Goal: Leave review/rating: Leave review/rating

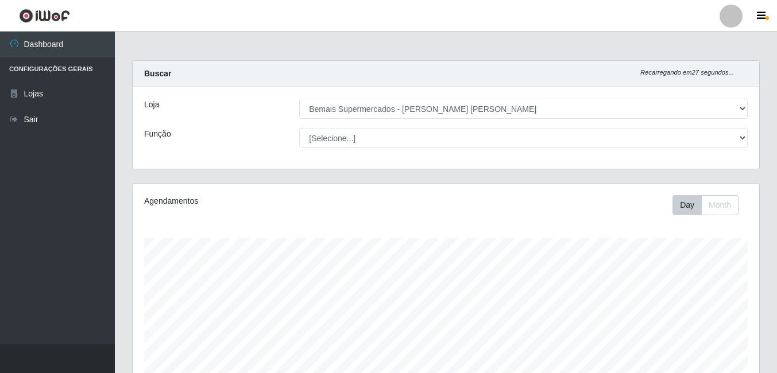
select select "412"
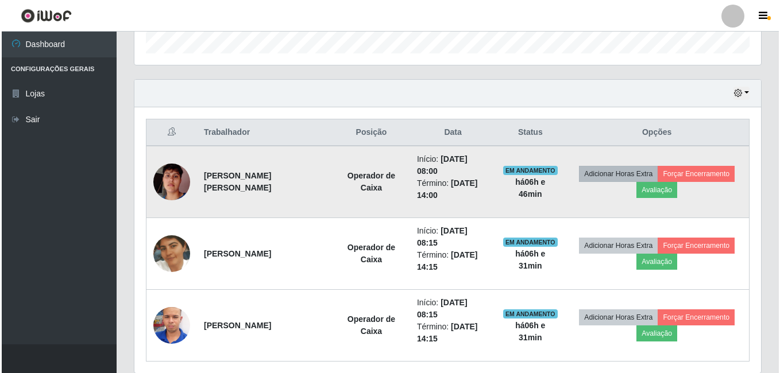
scroll to position [238, 626]
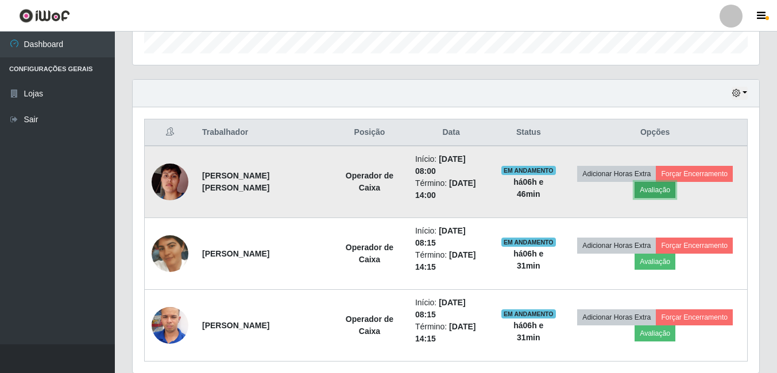
click at [664, 182] on button "Avaliação" at bounding box center [654, 190] width 41 height 16
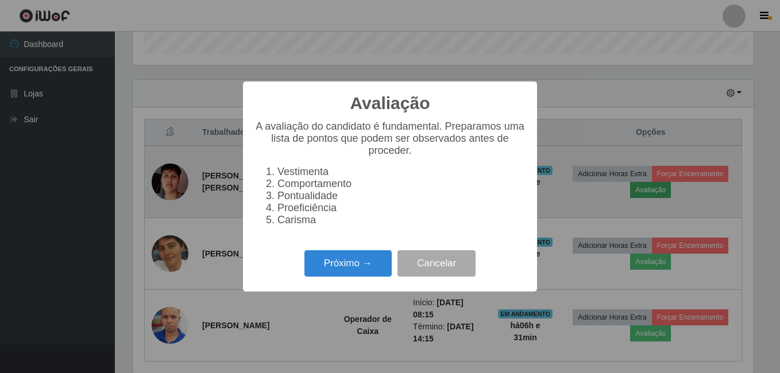
scroll to position [238, 621]
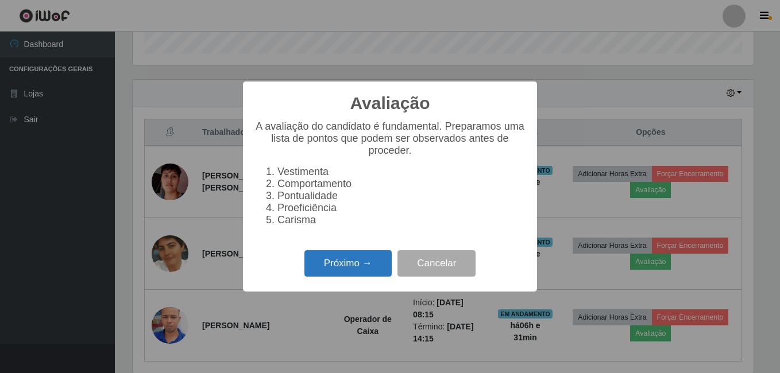
click at [369, 269] on button "Próximo →" at bounding box center [347, 263] width 87 height 27
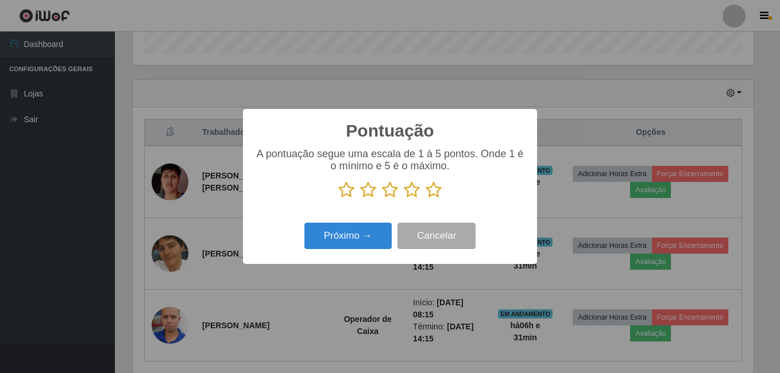
scroll to position [573780, 573398]
click at [431, 190] on icon at bounding box center [433, 189] width 16 height 17
click at [425, 199] on input "radio" at bounding box center [425, 199] width 0 height 0
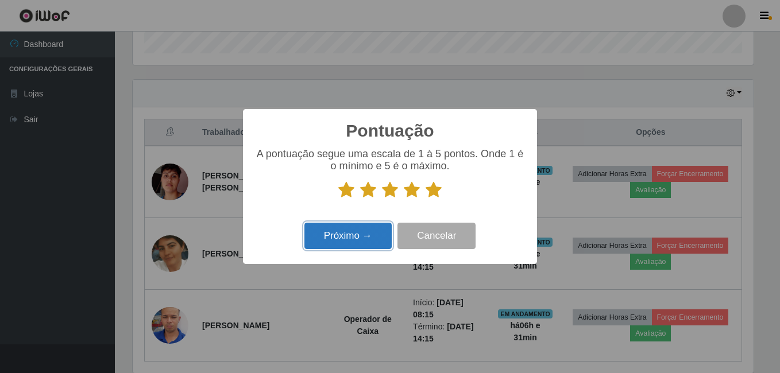
click at [347, 243] on button "Próximo →" at bounding box center [347, 236] width 87 height 27
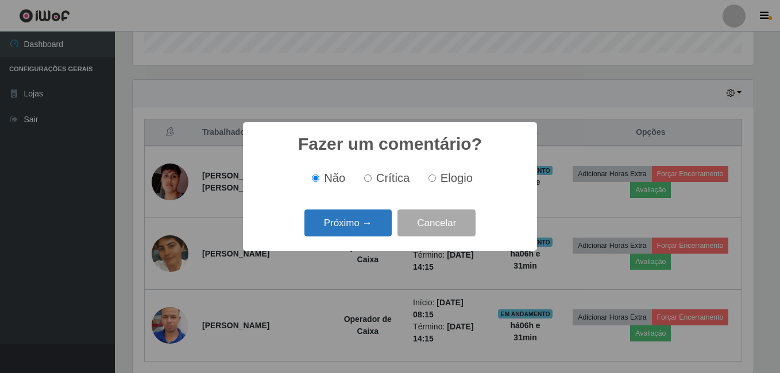
click at [349, 227] on button "Próximo →" at bounding box center [347, 223] width 87 height 27
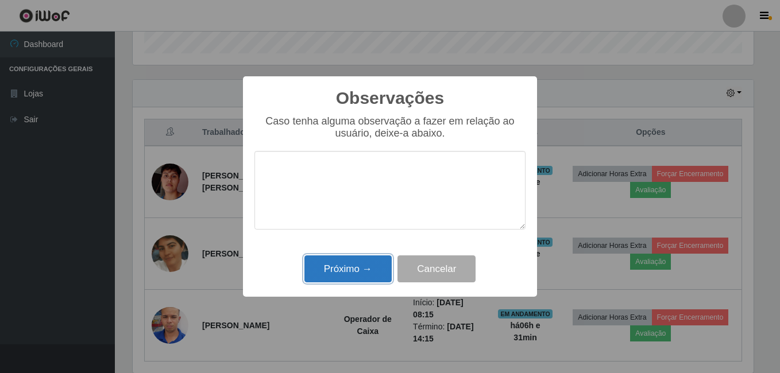
click at [354, 266] on button "Próximo →" at bounding box center [347, 268] width 87 height 27
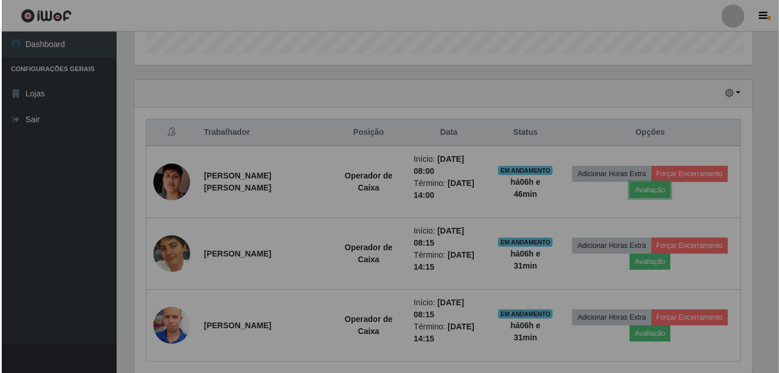
scroll to position [238, 626]
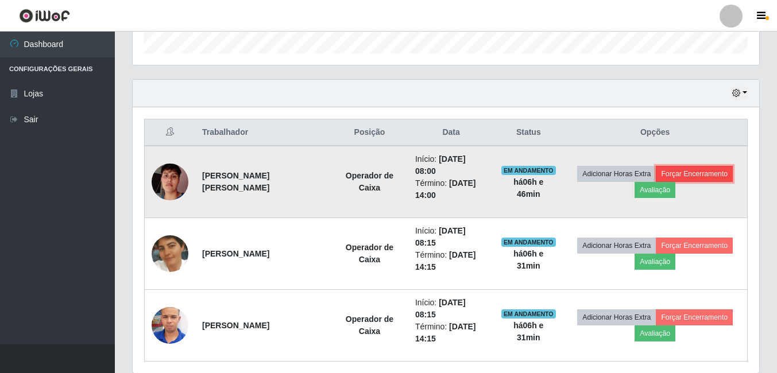
click at [695, 172] on button "Forçar Encerramento" at bounding box center [694, 174] width 77 height 16
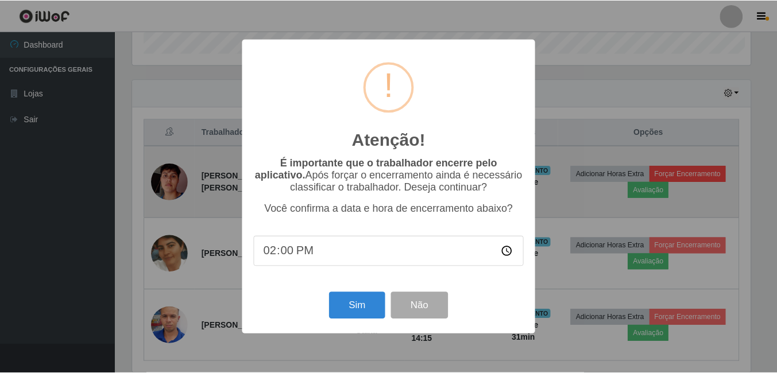
scroll to position [238, 621]
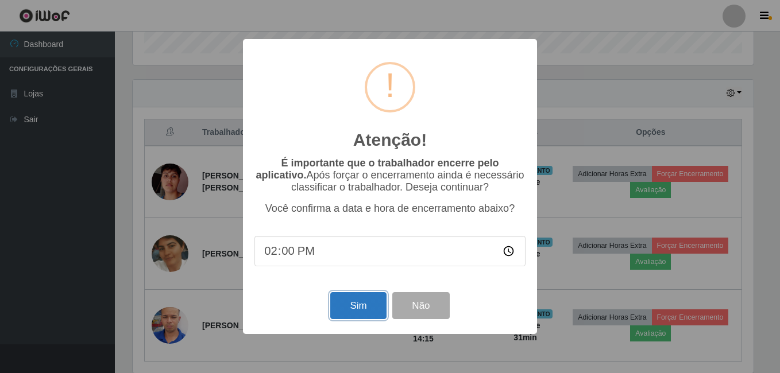
click at [370, 303] on button "Sim" at bounding box center [358, 305] width 56 height 27
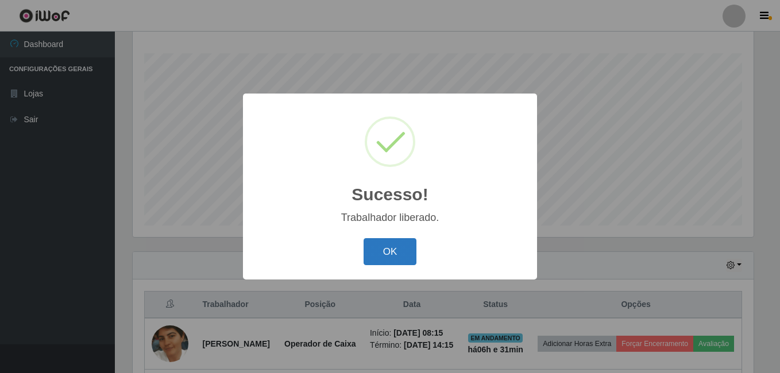
click at [386, 243] on button "OK" at bounding box center [389, 251] width 53 height 27
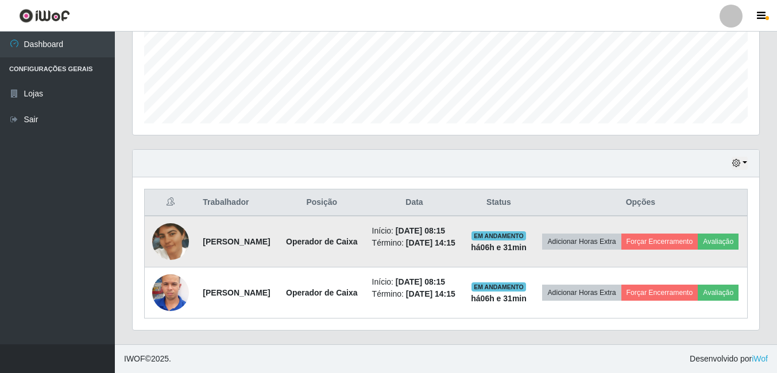
scroll to position [300, 0]
click at [697, 241] on button "Avaliação" at bounding box center [717, 242] width 41 height 16
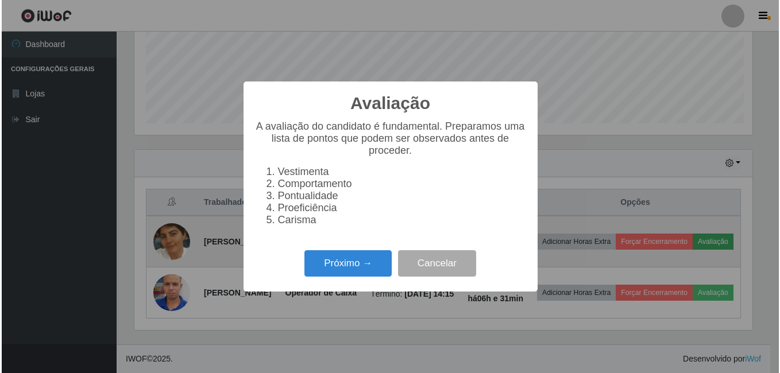
scroll to position [238, 621]
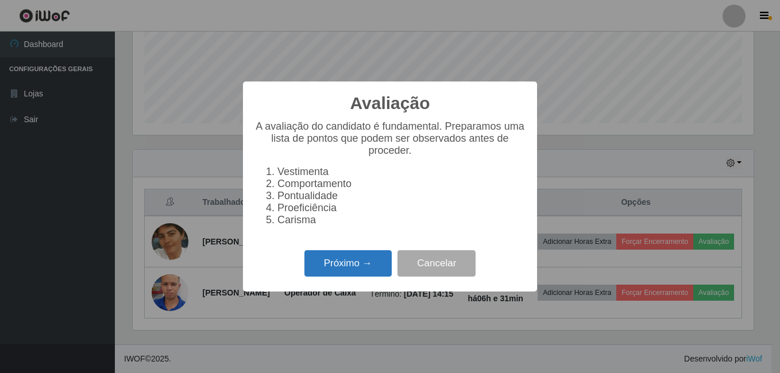
click at [371, 269] on button "Próximo →" at bounding box center [347, 263] width 87 height 27
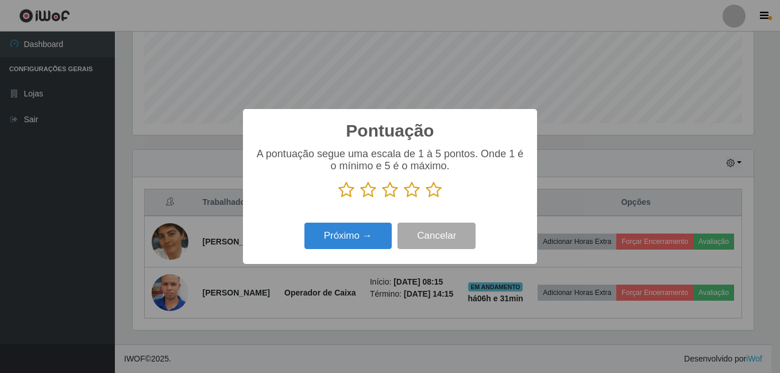
click at [395, 188] on icon at bounding box center [390, 189] width 16 height 17
click at [382, 199] on input "radio" at bounding box center [382, 199] width 0 height 0
click at [370, 236] on button "Próximo →" at bounding box center [347, 236] width 87 height 27
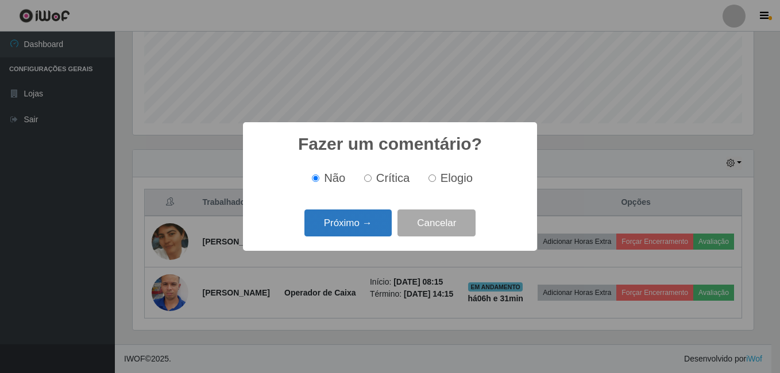
click at [370, 233] on button "Próximo →" at bounding box center [347, 223] width 87 height 27
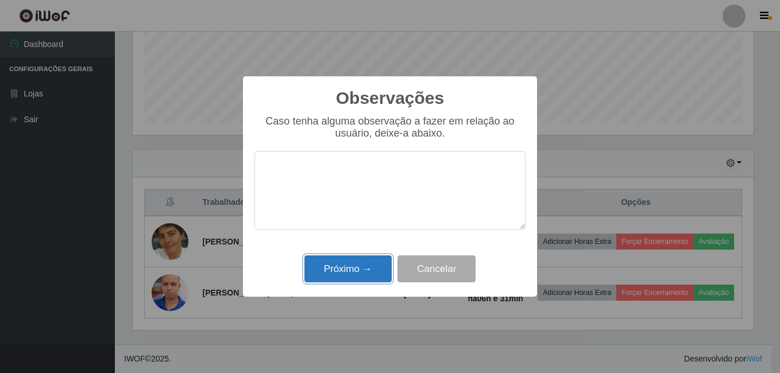
click at [362, 274] on button "Próximo →" at bounding box center [347, 268] width 87 height 27
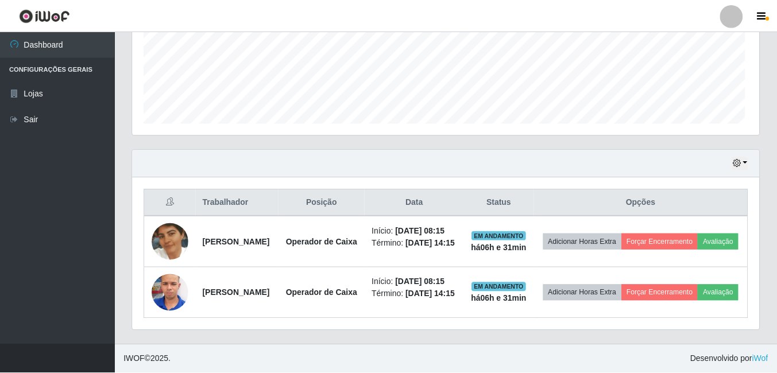
scroll to position [238, 626]
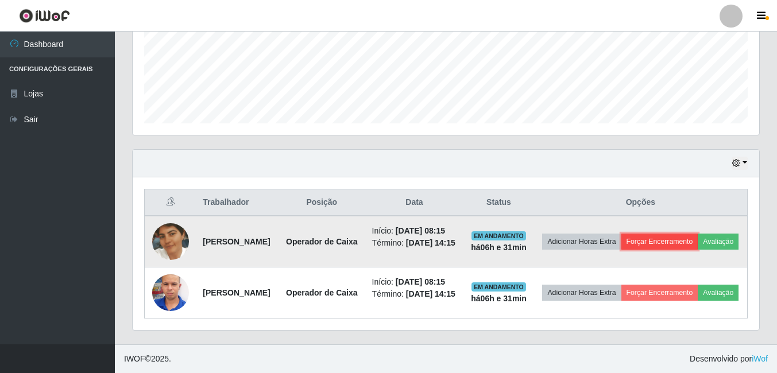
click at [698, 234] on button "Forçar Encerramento" at bounding box center [659, 242] width 77 height 16
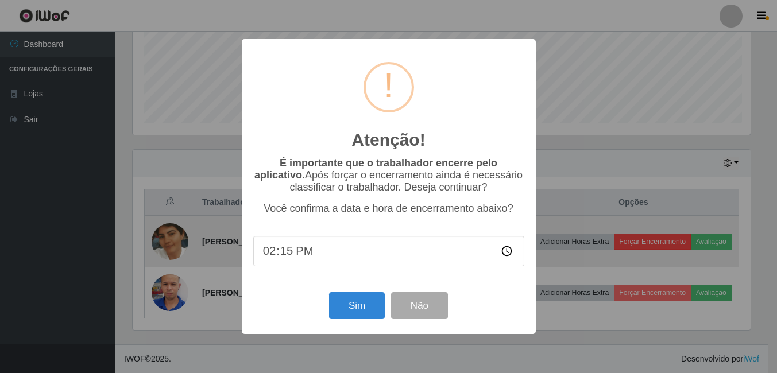
scroll to position [238, 621]
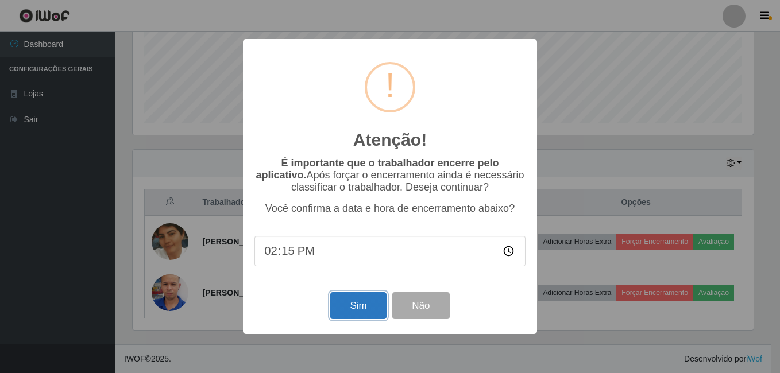
click at [362, 306] on button "Sim" at bounding box center [358, 305] width 56 height 27
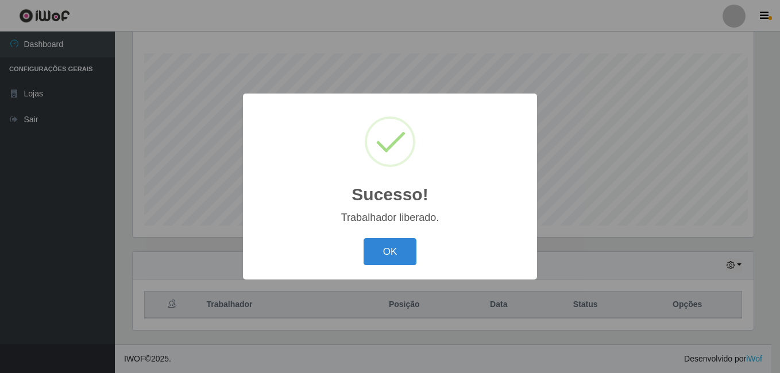
scroll to position [0, 0]
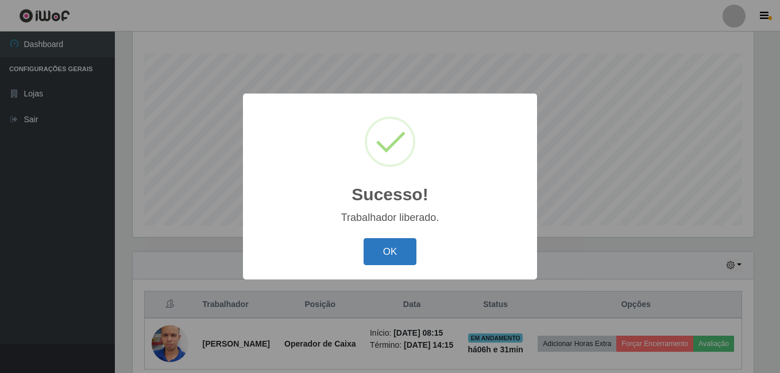
click at [403, 250] on button "OK" at bounding box center [389, 251] width 53 height 27
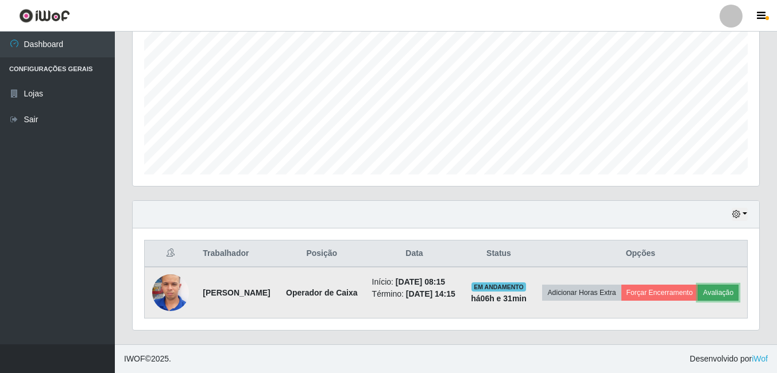
click at [697, 296] on button "Avaliação" at bounding box center [717, 293] width 41 height 16
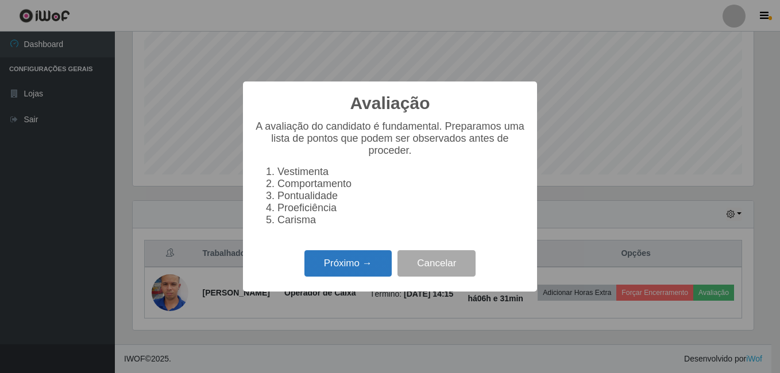
click at [348, 272] on button "Próximo →" at bounding box center [347, 263] width 87 height 27
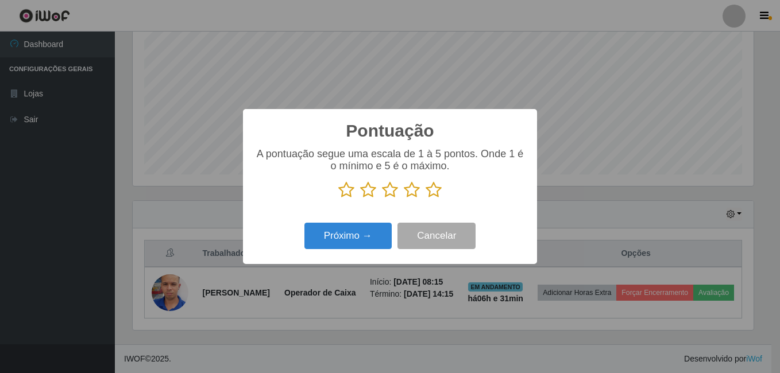
click at [430, 189] on icon at bounding box center [433, 189] width 16 height 17
click at [425, 199] on input "radio" at bounding box center [425, 199] width 0 height 0
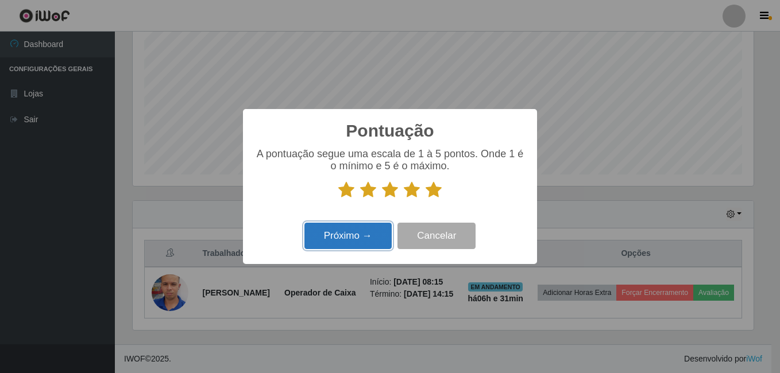
click at [366, 240] on button "Próximo →" at bounding box center [347, 236] width 87 height 27
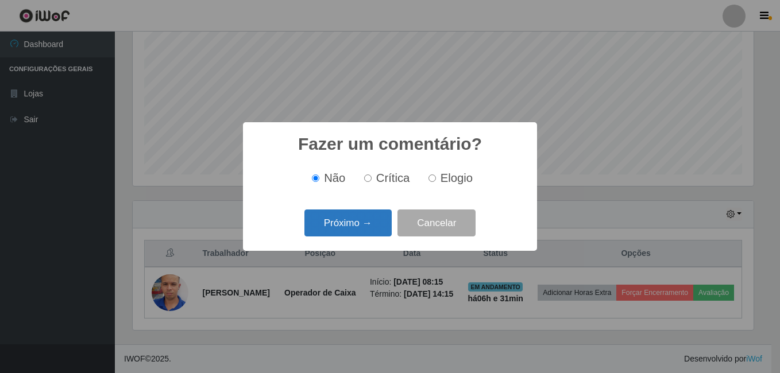
click at [377, 220] on button "Próximo →" at bounding box center [347, 223] width 87 height 27
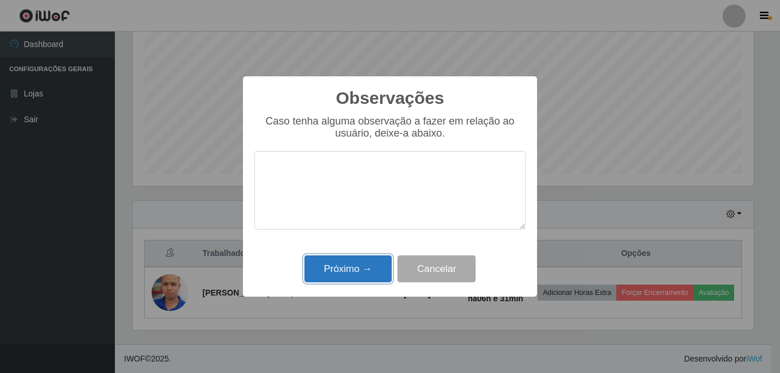
click at [334, 278] on button "Próximo →" at bounding box center [347, 268] width 87 height 27
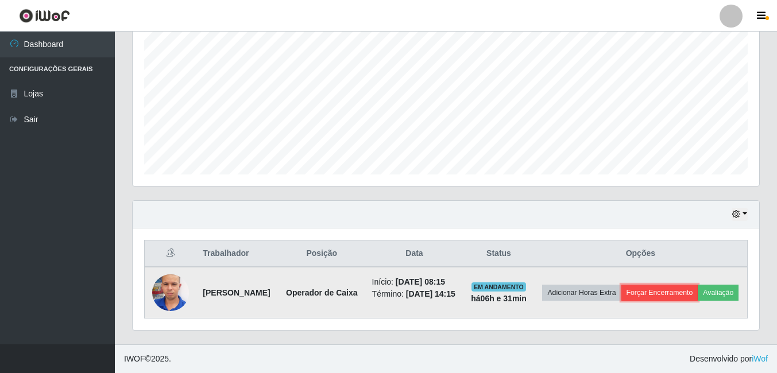
click at [698, 285] on button "Forçar Encerramento" at bounding box center [659, 293] width 77 height 16
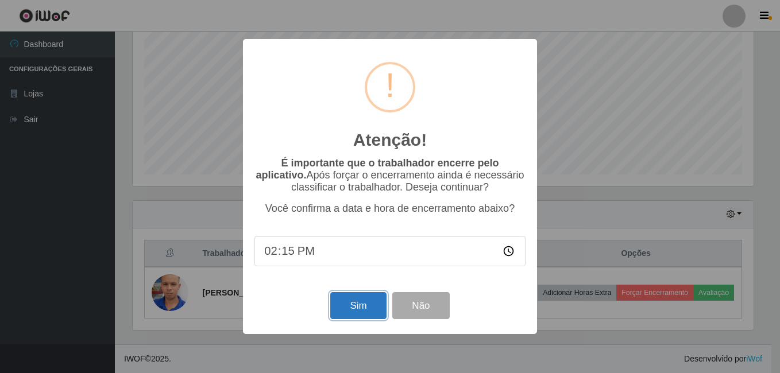
click at [369, 303] on button "Sim" at bounding box center [358, 305] width 56 height 27
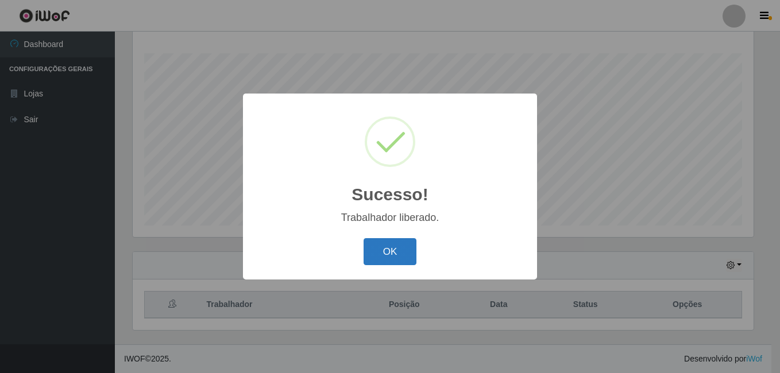
click at [376, 264] on button "OK" at bounding box center [389, 251] width 53 height 27
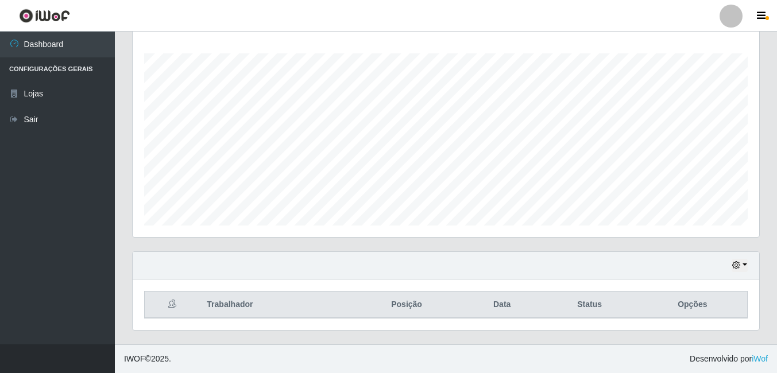
scroll to position [13, 0]
